Goal: Transaction & Acquisition: Purchase product/service

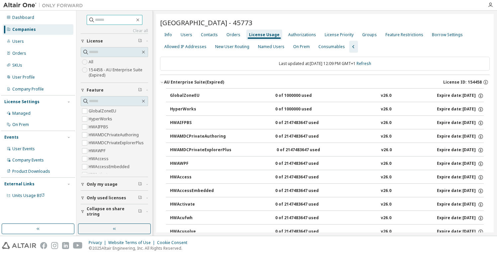
click at [106, 18] on input "text" at bounding box center [115, 20] width 40 height 7
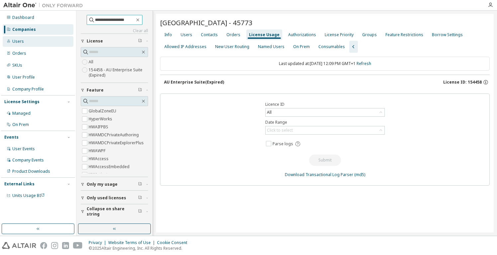
type input "**********"
click at [28, 42] on div "Users" at bounding box center [38, 41] width 71 height 11
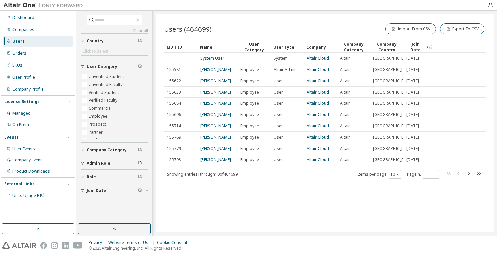
click at [103, 19] on input "text" at bounding box center [115, 20] width 40 height 7
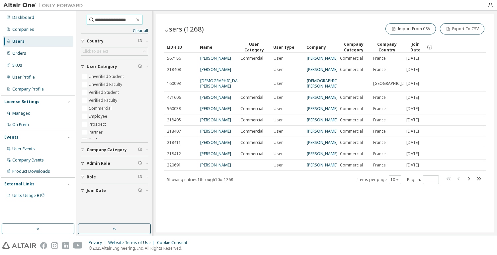
click at [132, 20] on input "**********" at bounding box center [115, 20] width 40 height 7
type input "**********"
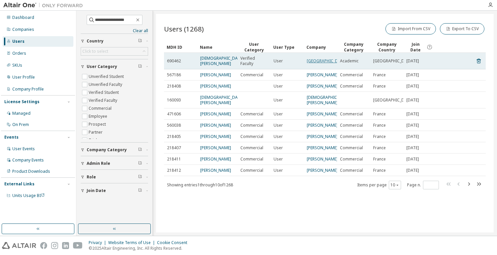
click at [311, 63] on link "Hochschule Osnabrueck" at bounding box center [327, 61] width 40 height 6
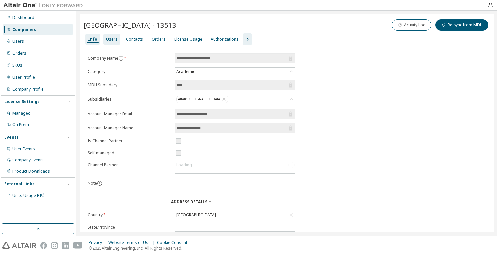
click at [115, 40] on div "Users" at bounding box center [112, 39] width 12 height 5
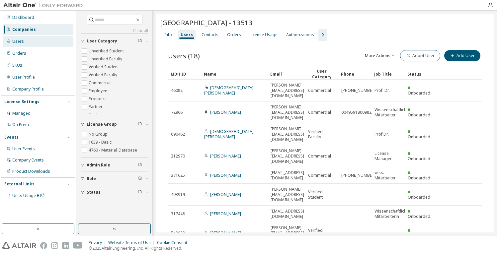
click at [49, 44] on div "Users" at bounding box center [38, 41] width 71 height 11
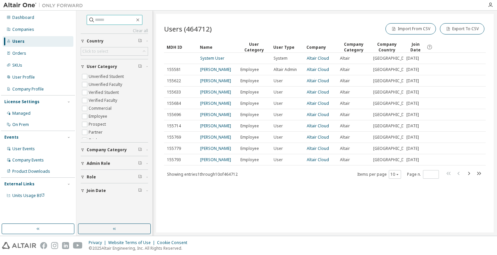
click at [99, 21] on input "text" at bounding box center [115, 20] width 40 height 7
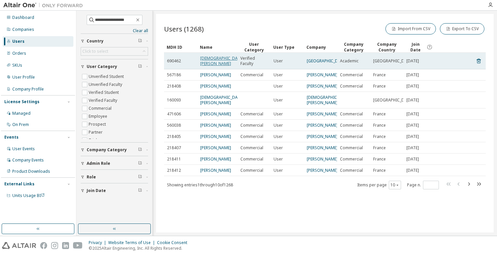
click at [226, 60] on link "Christian Schäfers" at bounding box center [221, 60] width 43 height 11
type input "**********"
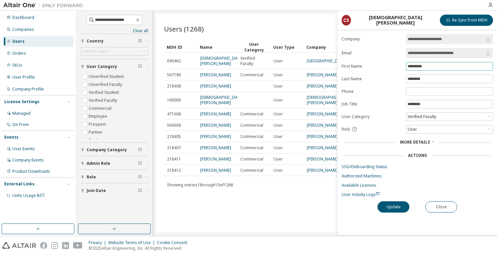
scroll to position [7, 0]
click at [444, 125] on div "User" at bounding box center [449, 129] width 86 height 8
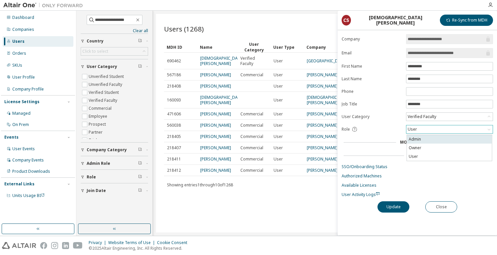
click at [441, 135] on li "Admin" at bounding box center [449, 139] width 85 height 9
click at [396, 202] on button "Update" at bounding box center [393, 207] width 32 height 11
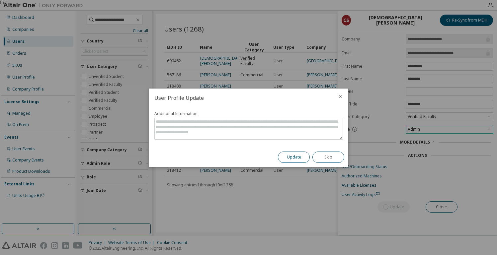
click at [295, 153] on button "Update" at bounding box center [294, 157] width 32 height 11
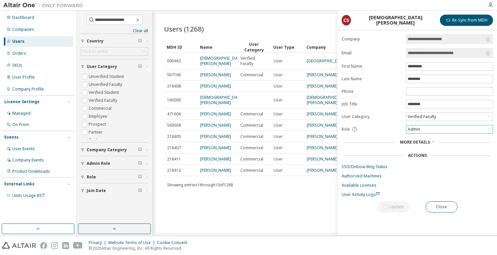
scroll to position [0, 0]
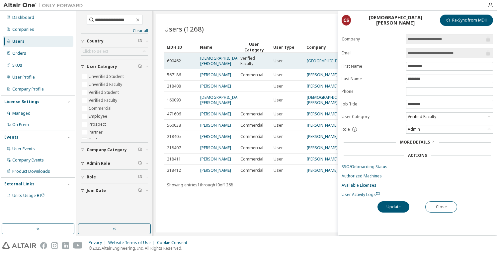
click at [321, 62] on link "Hochschule Osnabrueck" at bounding box center [327, 61] width 40 height 6
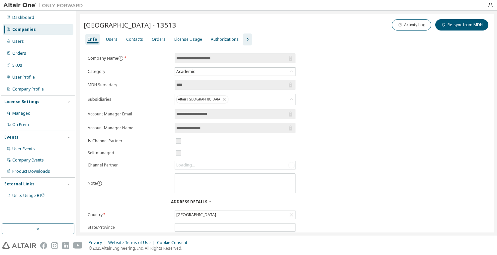
click at [247, 39] on icon "button" at bounding box center [248, 39] width 2 height 3
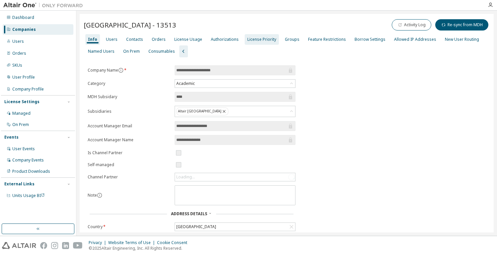
click at [259, 39] on div "License Priority" at bounding box center [261, 39] width 29 height 5
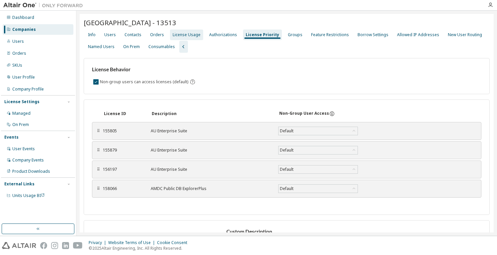
click at [183, 31] on div "License Usage" at bounding box center [186, 35] width 33 height 11
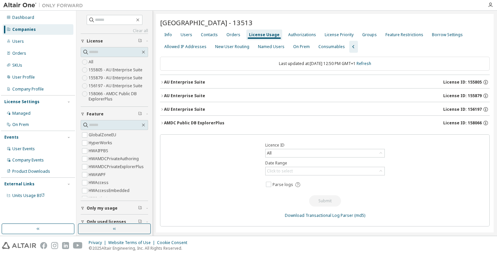
click at [456, 79] on button "AU Enterprise Suite License ID: 155805" at bounding box center [325, 82] width 330 height 15
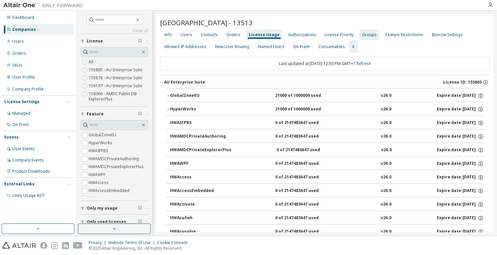
click at [366, 33] on div "Groups" at bounding box center [369, 34] width 15 height 5
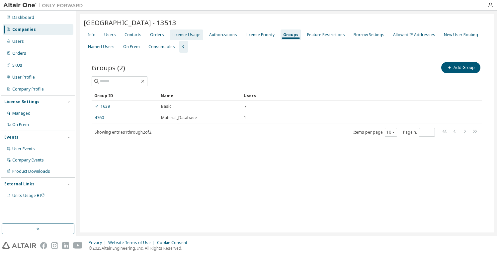
click at [186, 33] on div "License Usage" at bounding box center [187, 34] width 28 height 5
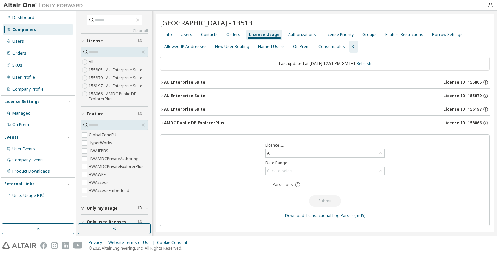
click at [455, 94] on span "License ID: 155879" at bounding box center [462, 95] width 39 height 5
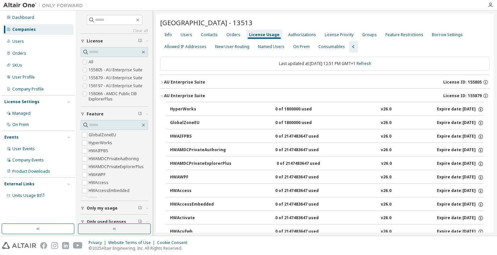
click at [465, 81] on span "License ID: 155805" at bounding box center [462, 82] width 39 height 5
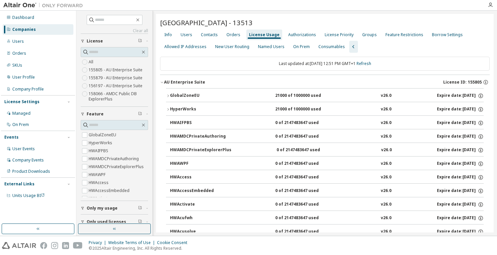
click at [167, 80] on div "AU Enterprise Suite" at bounding box center [184, 82] width 41 height 5
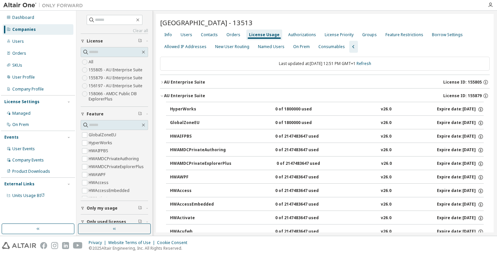
click at [161, 97] on icon "button" at bounding box center [162, 96] width 4 height 4
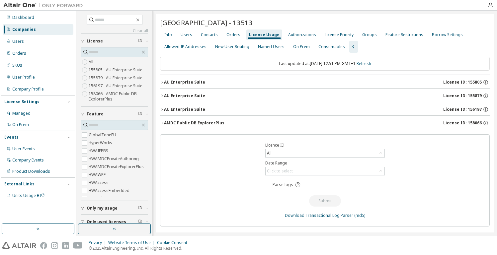
click at [455, 109] on span "License ID: 156197" at bounding box center [462, 109] width 39 height 5
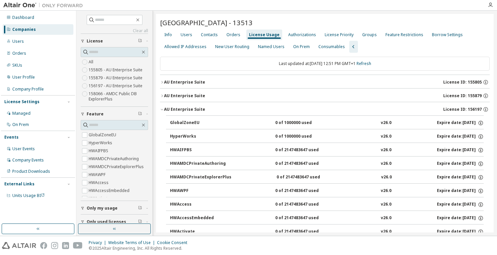
click at [164, 109] on icon "button" at bounding box center [162, 110] width 4 height 4
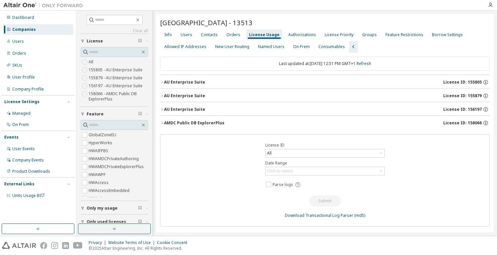
click at [469, 81] on span "License ID: 155805" at bounding box center [462, 82] width 39 height 5
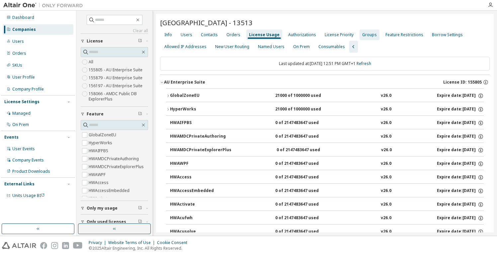
click at [365, 31] on div "Groups" at bounding box center [370, 35] width 20 height 11
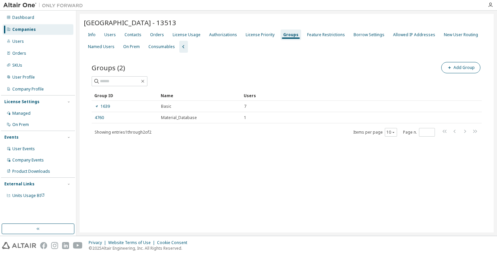
click at [457, 65] on button "Add Group" at bounding box center [460, 67] width 39 height 11
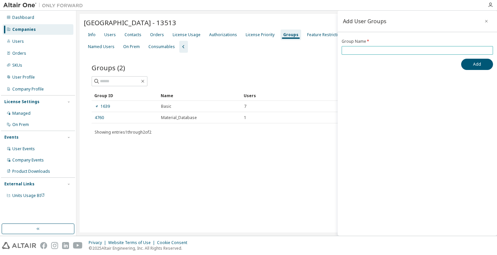
click at [404, 55] on span at bounding box center [417, 50] width 151 height 9
click at [404, 52] on input "text" at bounding box center [417, 50] width 148 height 5
type input "********"
click at [467, 61] on button "Add" at bounding box center [477, 64] width 32 height 11
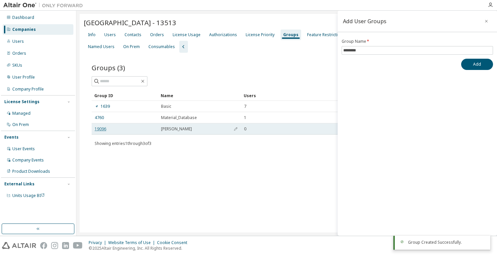
click at [98, 129] on link "19096" at bounding box center [101, 128] width 12 height 5
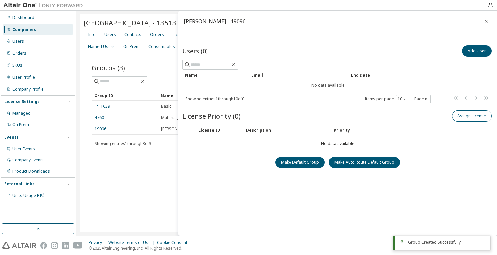
click at [472, 115] on button "Assign License" at bounding box center [472, 116] width 40 height 11
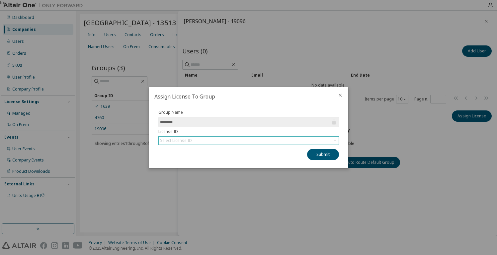
click at [262, 140] on div "Select License ID" at bounding box center [249, 141] width 180 height 8
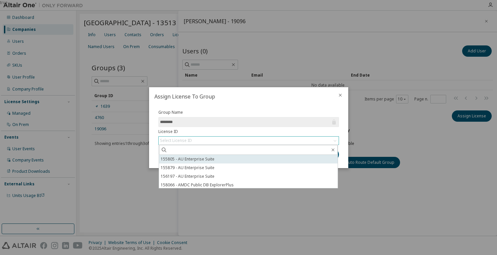
click at [228, 160] on li "155805 - AU Enterprise Suite" at bounding box center [248, 159] width 179 height 9
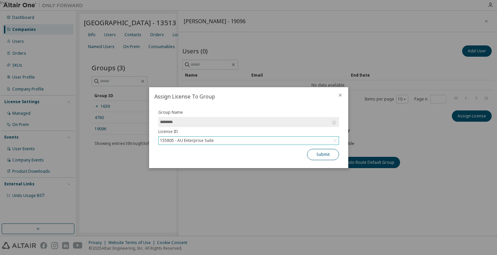
click at [330, 151] on button "Submit" at bounding box center [323, 154] width 32 height 11
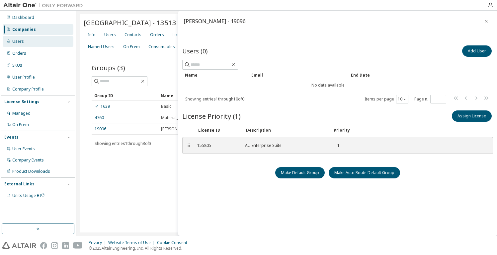
click at [29, 40] on div "Users" at bounding box center [38, 41] width 71 height 11
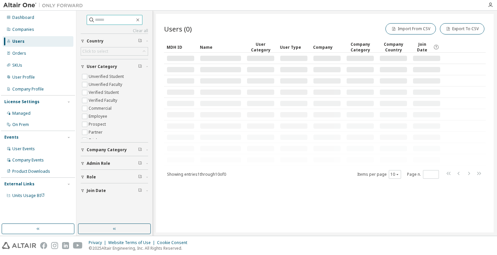
click at [103, 18] on input "text" at bounding box center [115, 20] width 40 height 7
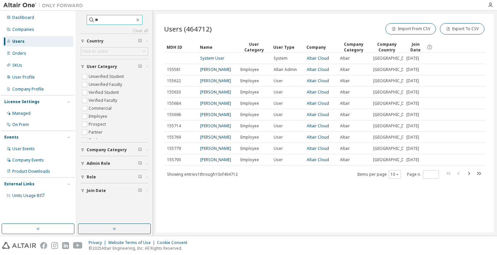
type input "*"
type input "**********"
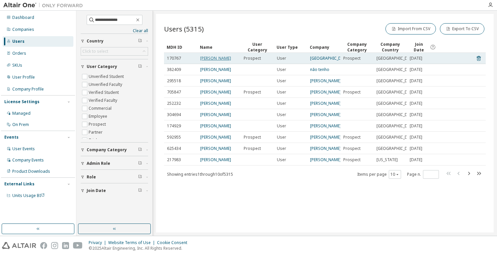
click at [215, 61] on link "Andre Siegrist" at bounding box center [215, 58] width 31 height 6
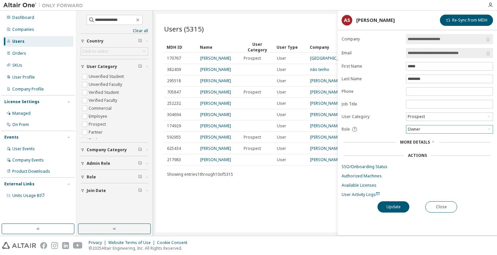
click at [438, 130] on div "Owner" at bounding box center [449, 129] width 86 height 8
click at [437, 138] on li "Admin" at bounding box center [449, 139] width 85 height 9
click at [436, 130] on div "Admin" at bounding box center [449, 129] width 86 height 8
click at [437, 136] on li "Admin" at bounding box center [449, 139] width 85 height 9
click at [389, 207] on button "Update" at bounding box center [393, 207] width 32 height 11
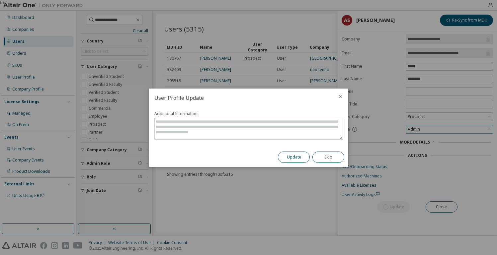
click at [290, 155] on button "Update" at bounding box center [294, 157] width 32 height 11
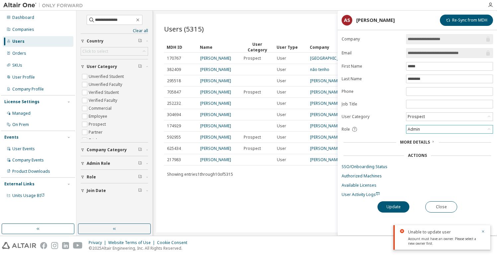
click at [423, 128] on div "Admin" at bounding box center [449, 129] width 86 height 8
click at [425, 146] on ul "Admin Owner User" at bounding box center [449, 148] width 85 height 26
click at [426, 148] on li "Owner" at bounding box center [449, 148] width 85 height 9
click at [395, 206] on button "Update" at bounding box center [393, 207] width 32 height 11
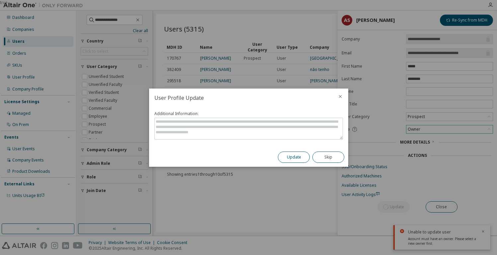
click at [301, 158] on button "Update" at bounding box center [294, 157] width 32 height 11
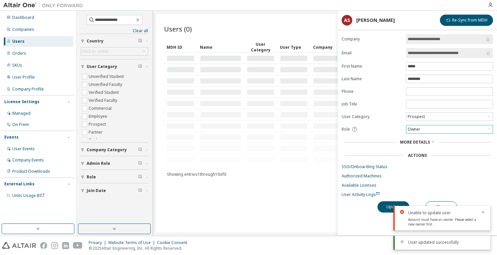
click at [289, 117] on div at bounding box center [293, 114] width 27 height 5
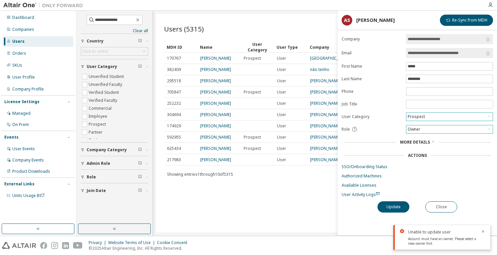
click at [450, 118] on div "Prospect" at bounding box center [449, 117] width 86 height 8
click at [255, 29] on div "Users (5315) Import From CSV Export To CSV" at bounding box center [325, 29] width 322 height 14
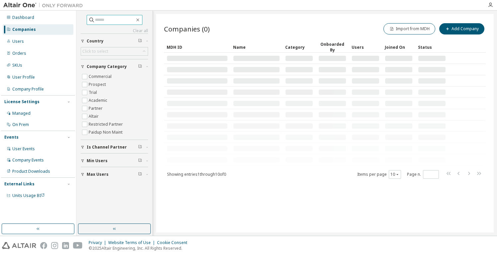
click at [105, 16] on span at bounding box center [115, 20] width 56 height 10
click at [106, 17] on input "text" at bounding box center [115, 20] width 40 height 7
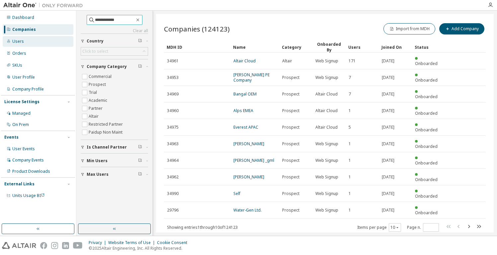
type input "**********"
click at [26, 38] on div "Users" at bounding box center [38, 41] width 71 height 11
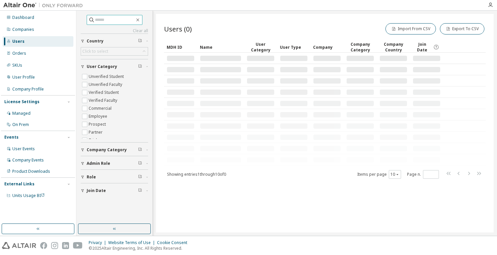
click at [115, 20] on input "text" at bounding box center [115, 20] width 40 height 7
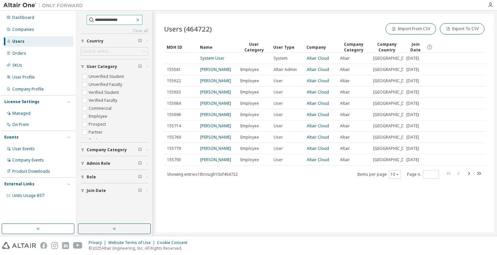
type input "**********"
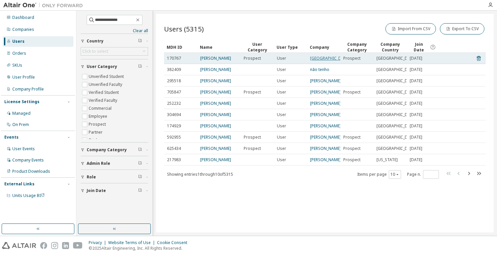
click at [314, 57] on link "Hochschule Osnabrück" at bounding box center [330, 58] width 40 height 6
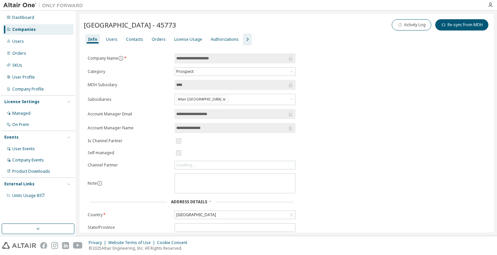
click at [243, 37] on icon "button" at bounding box center [247, 40] width 8 height 8
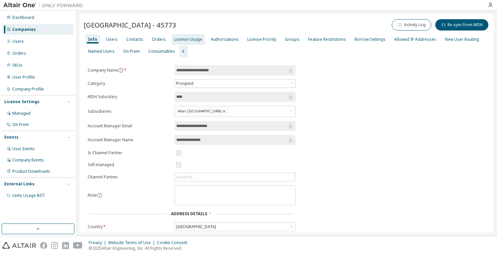
click at [195, 38] on div "License Usage" at bounding box center [188, 39] width 28 height 5
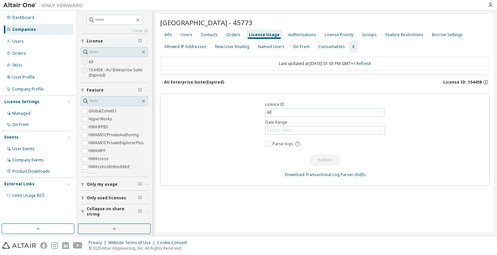
click at [394, 82] on span "License ID: 154458" at bounding box center [462, 82] width 39 height 5
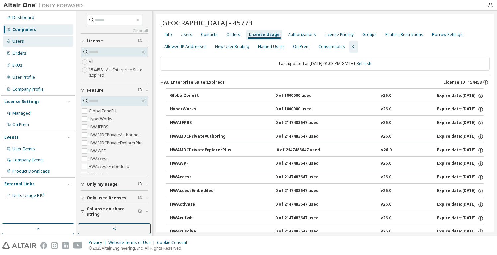
click at [34, 41] on div "Users" at bounding box center [38, 41] width 71 height 11
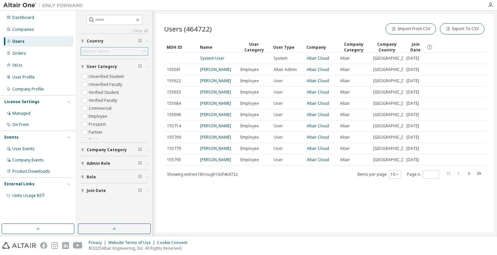
click at [110, 47] on div "Click to select" at bounding box center [114, 51] width 67 height 8
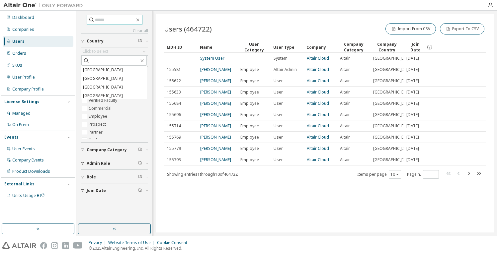
click at [108, 18] on input "text" at bounding box center [115, 20] width 40 height 7
click at [108, 19] on input "text" at bounding box center [115, 20] width 40 height 7
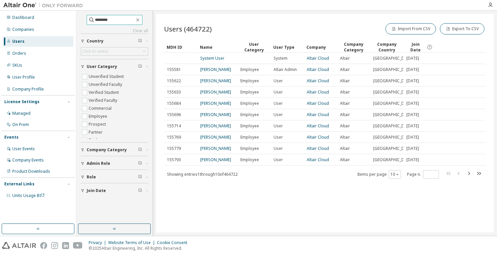
type input "********"
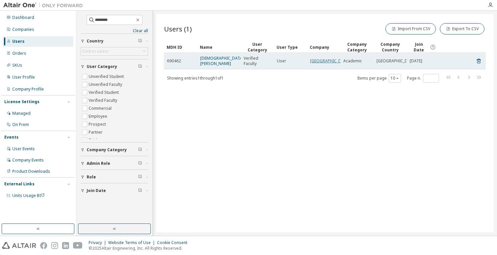
click at [318, 62] on link "Hochschule Osnabrueck" at bounding box center [330, 61] width 40 height 6
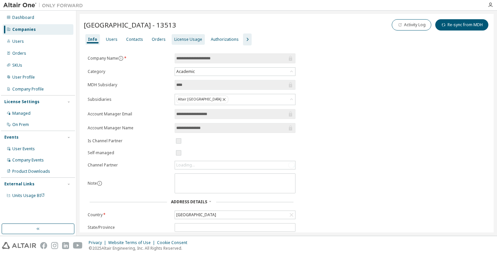
click at [185, 39] on div "License Usage" at bounding box center [188, 39] width 28 height 5
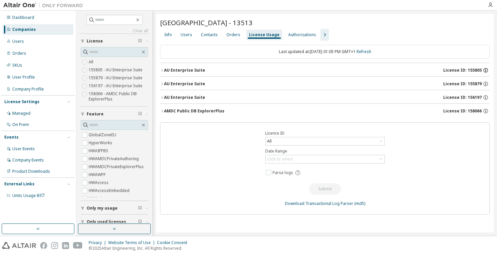
click at [394, 70] on icon "button" at bounding box center [485, 70] width 5 height 5
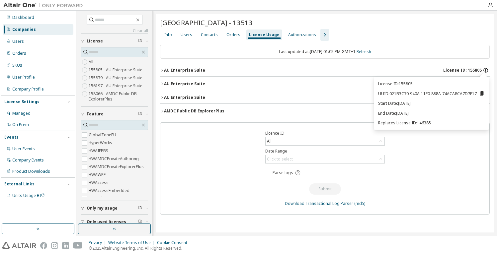
click at [394, 69] on icon "button" at bounding box center [486, 70] width 6 height 6
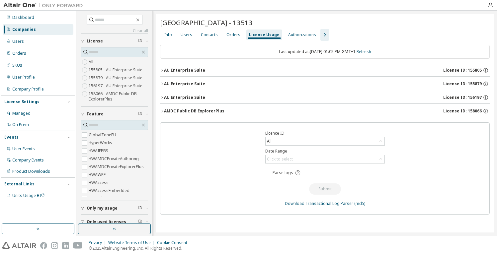
click at [166, 69] on div "AU Enterprise Suite" at bounding box center [184, 70] width 41 height 5
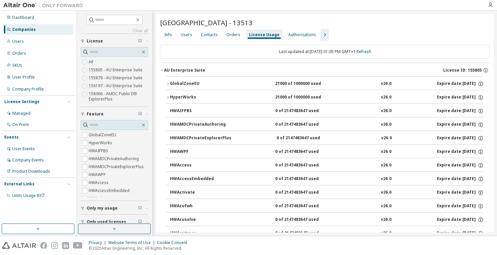
click at [166, 69] on div "AU Enterprise Suite" at bounding box center [184, 70] width 41 height 5
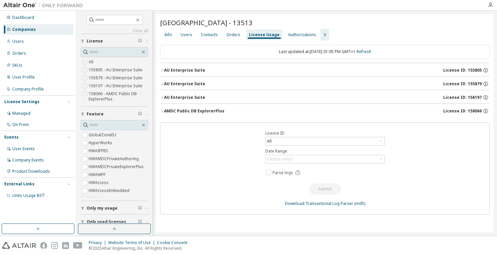
click at [166, 82] on div "AU Enterprise Suite" at bounding box center [184, 83] width 41 height 5
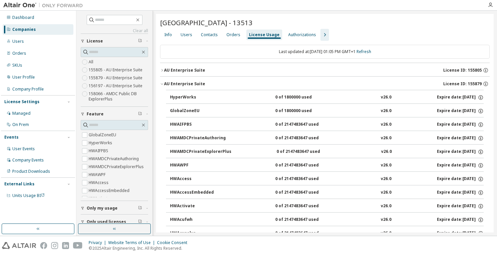
click at [166, 82] on div "AU Enterprise Suite" at bounding box center [184, 83] width 41 height 5
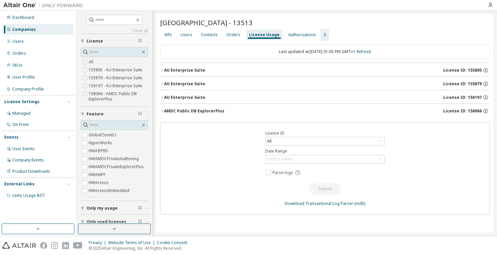
click at [166, 98] on div "AU Enterprise Suite" at bounding box center [184, 97] width 41 height 5
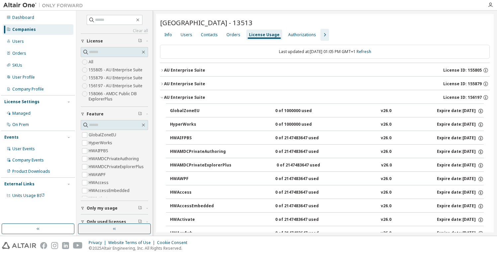
click at [166, 98] on div "AU Enterprise Suite" at bounding box center [184, 97] width 41 height 5
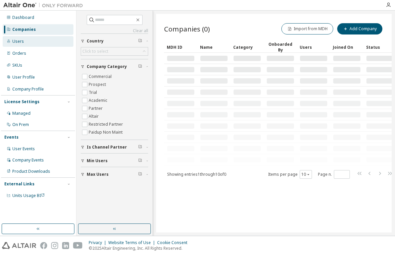
click at [21, 40] on div "Users" at bounding box center [18, 41] width 12 height 5
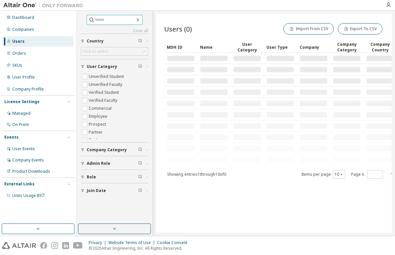
click at [116, 21] on input "text" at bounding box center [115, 20] width 40 height 7
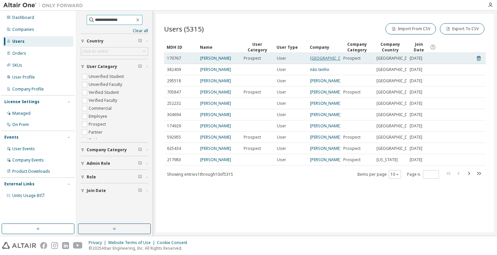
type input "**********"
click at [325, 61] on link "Hochschule Osnabrück" at bounding box center [330, 58] width 40 height 6
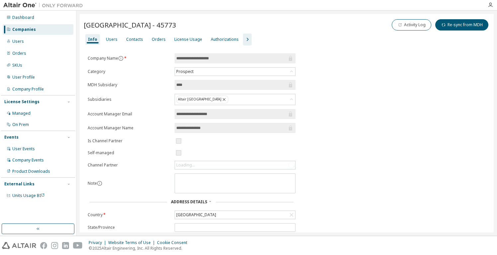
click at [244, 38] on icon "button" at bounding box center [247, 40] width 8 height 8
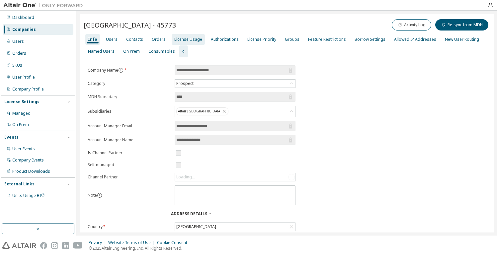
click at [188, 37] on div "License Usage" at bounding box center [188, 39] width 28 height 5
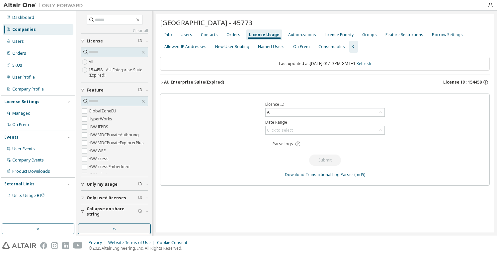
click at [394, 79] on button "AU Enterprise Suite (Expired) License ID: 154458" at bounding box center [325, 82] width 330 height 15
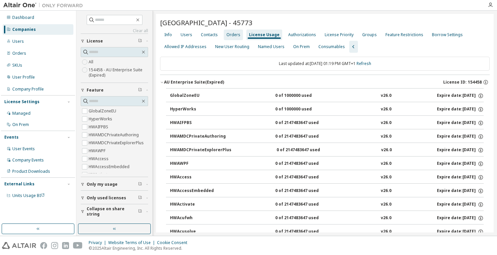
click at [226, 33] on div "Orders" at bounding box center [233, 34] width 14 height 5
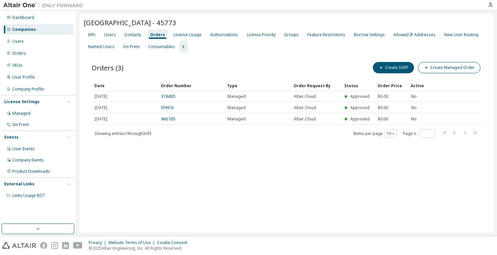
click at [394, 70] on button "Create Managed Order" at bounding box center [449, 67] width 62 height 11
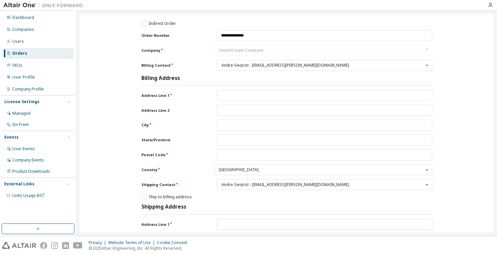
scroll to position [222, 0]
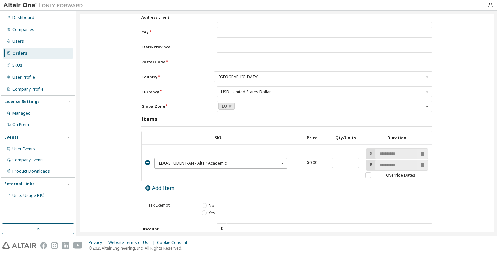
click at [243, 166] on div "EDU-STUDENT-AN - Altair Academic" at bounding box center [219, 164] width 120 height 4
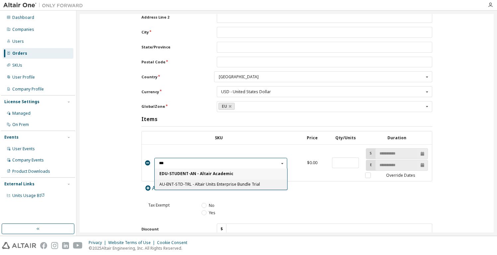
type input "***"
click at [242, 187] on span "AU-ENT-STD-TRL - Altair Units Enterprise Bundle Trial" at bounding box center [220, 185] width 123 height 4
type input "****"
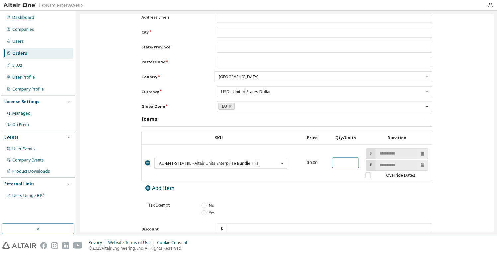
drag, startPoint x: 343, startPoint y: 171, endPoint x: 307, endPoint y: 172, distance: 36.2
click at [312, 173] on tr "AU-ENT-STD-TRL - Altair Units Enterprise Bundle Trial EDU-STUDENT-AN - Altair A…" at bounding box center [287, 163] width 290 height 37
type input "*"
type input "****"
click at [367, 178] on label "Override Dates" at bounding box center [396, 176] width 63 height 6
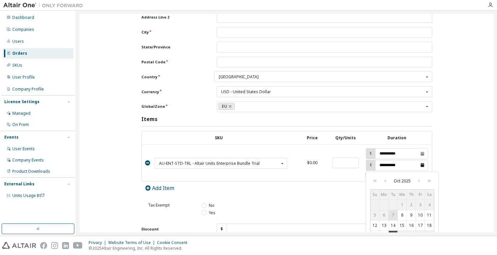
click at [394, 171] on input "**********" at bounding box center [401, 165] width 52 height 10
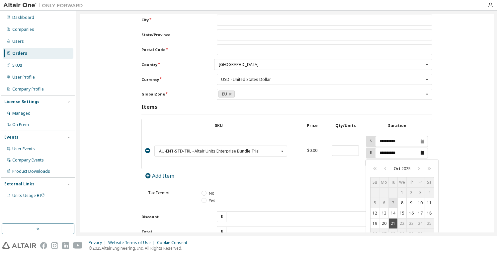
scroll to position [240, 0]
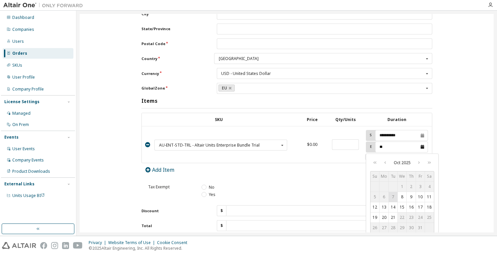
type input "*"
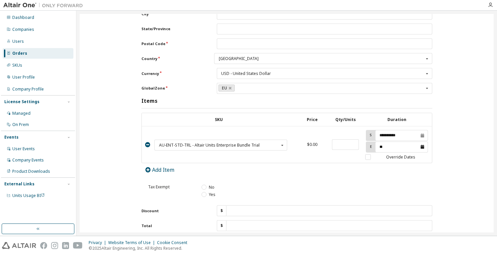
type input "*"
type input "**********"
type input "****"
click at [321, 190] on div "No" at bounding box center [314, 188] width 224 height 6
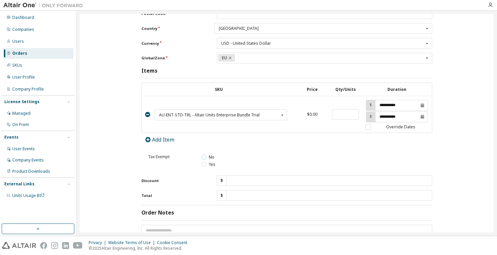
click at [208, 160] on label "No" at bounding box center [208, 157] width 13 height 6
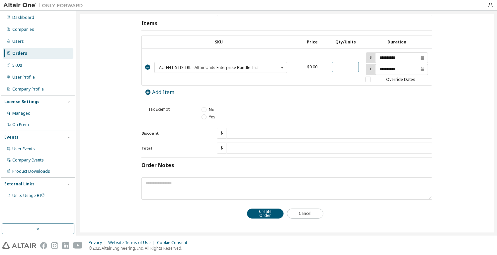
drag, startPoint x: 345, startPoint y: 66, endPoint x: 319, endPoint y: 63, distance: 25.8
click at [323, 63] on tr "AU-ENT-STD-TRL - Altair Units Enterprise Bundle Trial EDU-STUDENT-AN - Altair A…" at bounding box center [287, 67] width 290 height 37
type input "***"
click at [266, 210] on button "Create Order" at bounding box center [265, 214] width 37 height 10
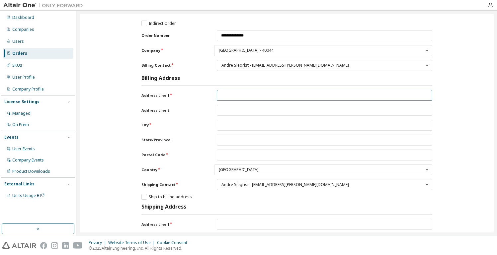
click at [394, 95] on input "Address Line 1" at bounding box center [324, 95] width 215 height 11
click at [345, 96] on input "Address Line 1" at bounding box center [324, 95] width 215 height 11
